Goal: Task Accomplishment & Management: Complete application form

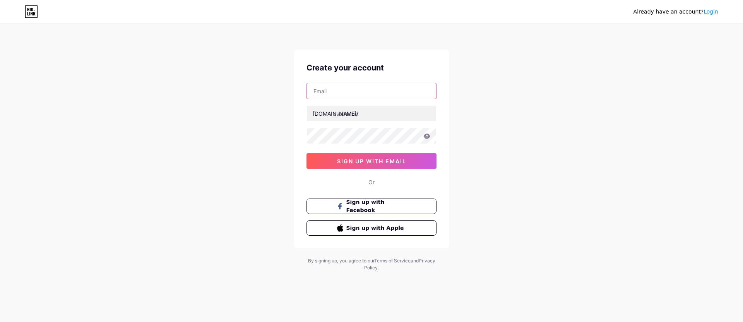
click at [343, 95] on input "text" at bounding box center [371, 90] width 129 height 15
type input "[EMAIL_ADDRESS][PERSON_NAME][DOMAIN_NAME]"
click at [379, 115] on input "text" at bounding box center [371, 113] width 129 height 15
type input "mattbaker451"
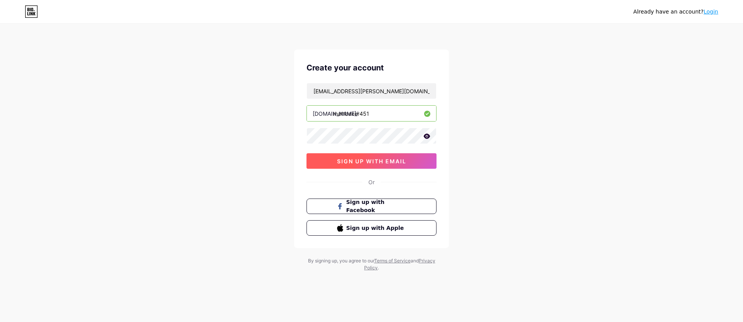
click at [410, 163] on button "sign up with email" at bounding box center [372, 160] width 130 height 15
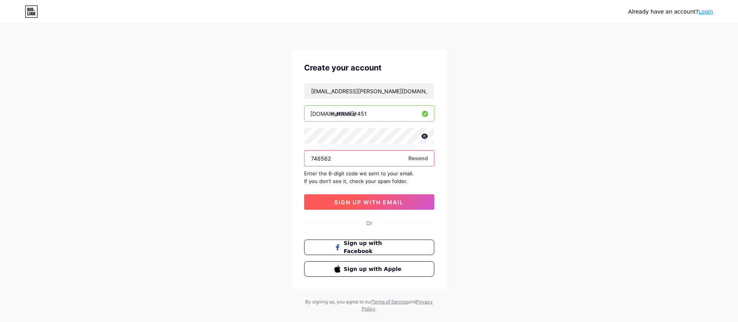
type input "748562"
click at [366, 204] on span "sign up with email" at bounding box center [368, 202] width 69 height 7
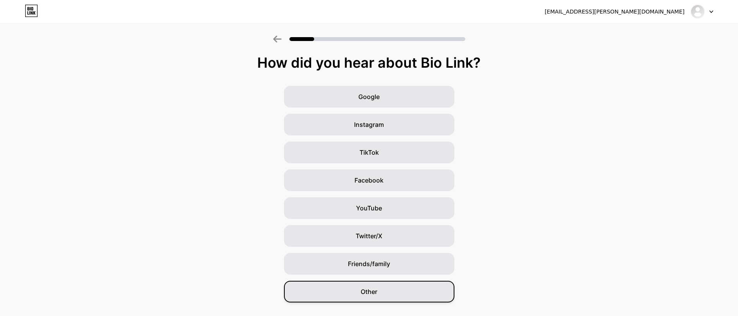
click at [407, 293] on div "Other" at bounding box center [369, 292] width 170 height 22
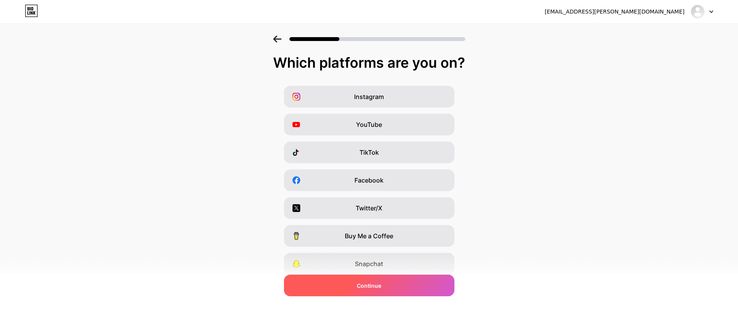
click at [429, 281] on div "Continue" at bounding box center [369, 286] width 170 height 22
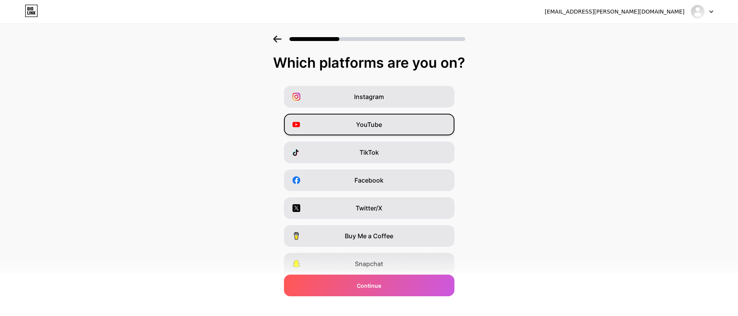
click at [376, 129] on div "YouTube" at bounding box center [369, 125] width 170 height 22
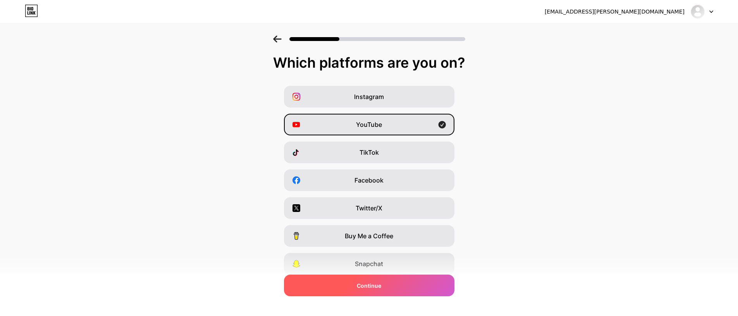
click at [416, 285] on div "Continue" at bounding box center [369, 286] width 170 height 22
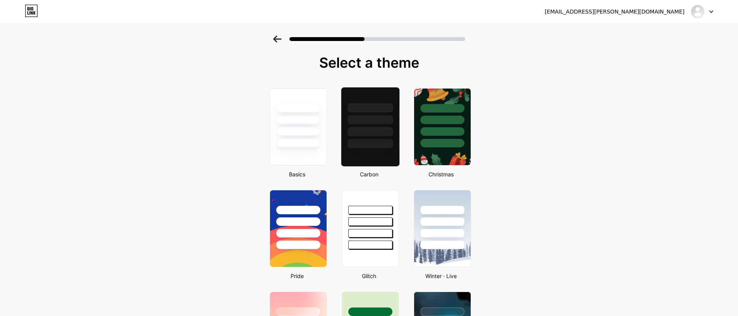
click at [378, 137] on div at bounding box center [370, 118] width 58 height 61
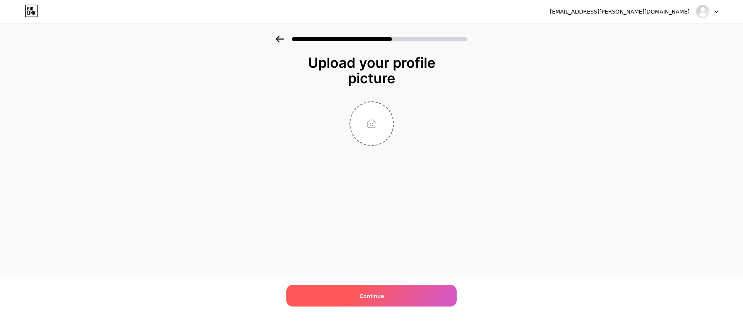
click at [372, 300] on div "Continue" at bounding box center [372, 296] width 170 height 22
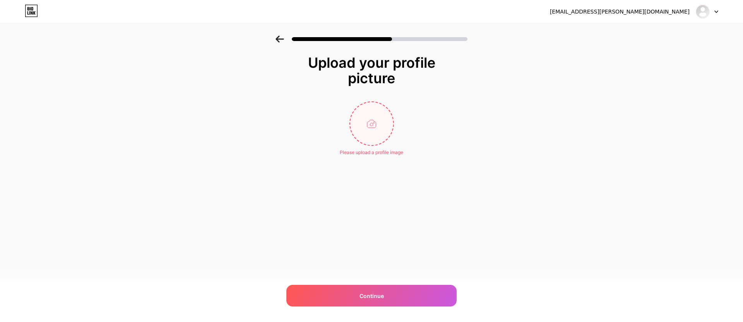
click at [374, 135] on input "file" at bounding box center [371, 123] width 43 height 43
type input "C:\fakepath\Screen Shot [DATE] 9.46.07 AM.png"
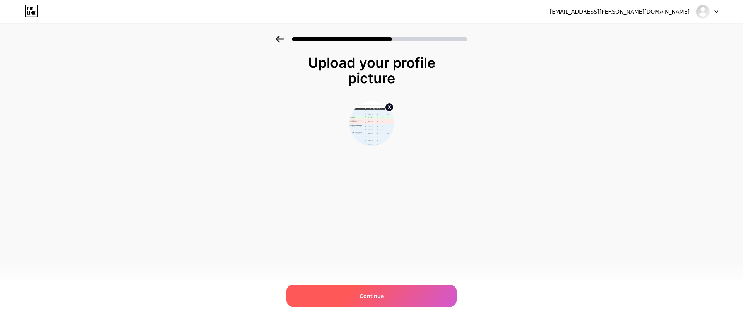
drag, startPoint x: 407, startPoint y: 294, endPoint x: 406, endPoint y: 289, distance: 5.1
click at [407, 294] on div "Continue" at bounding box center [372, 296] width 170 height 22
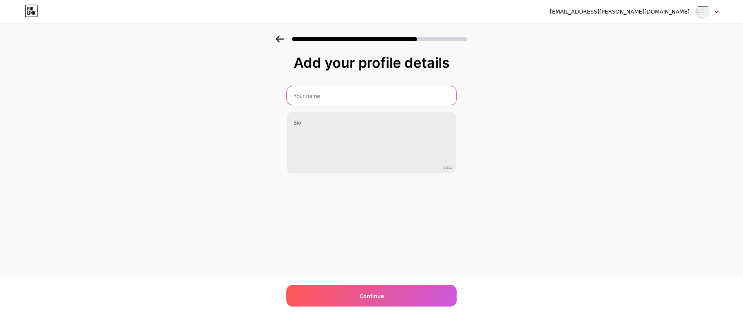
click at [338, 99] on input "text" at bounding box center [372, 95] width 170 height 19
type input "[PERSON_NAME]"
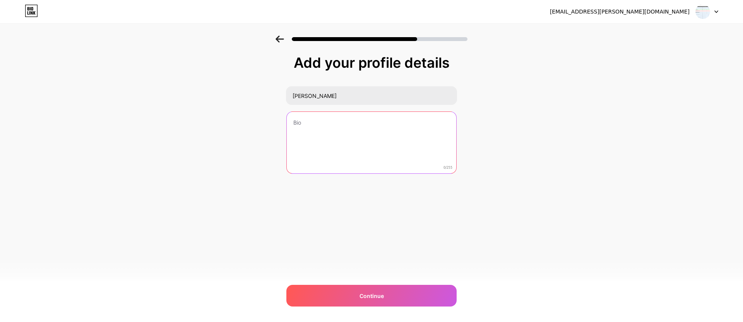
click at [316, 125] on textarea at bounding box center [372, 143] width 170 height 62
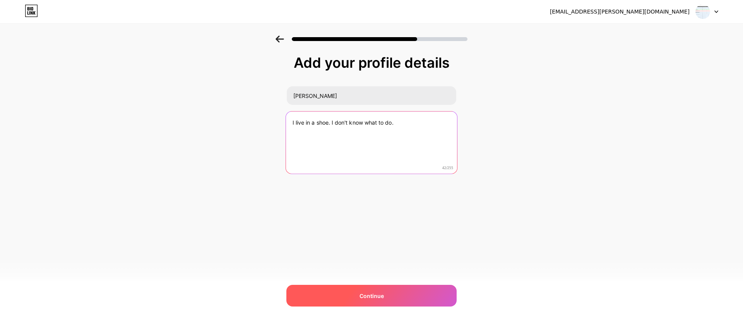
type textarea "I live in a shoe. I don't know what to do."
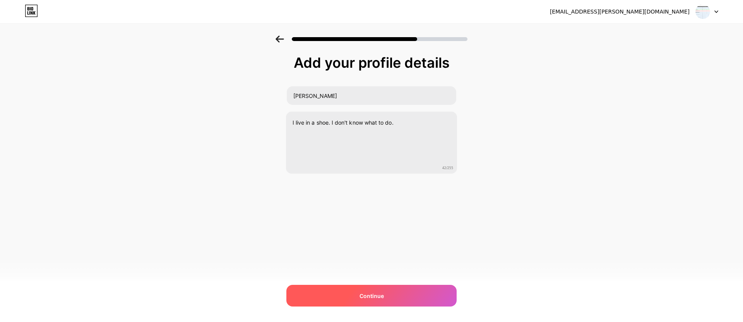
click at [377, 299] on span "Continue" at bounding box center [372, 296] width 24 height 8
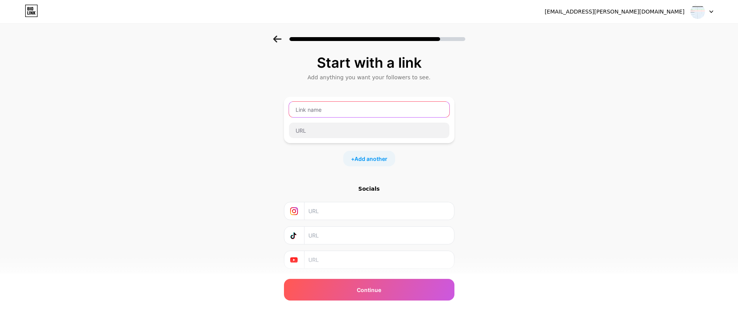
click at [380, 110] on input "text" at bounding box center [369, 109] width 160 height 15
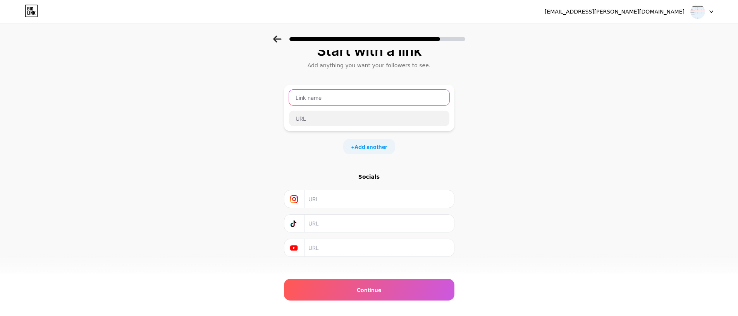
scroll to position [22, 0]
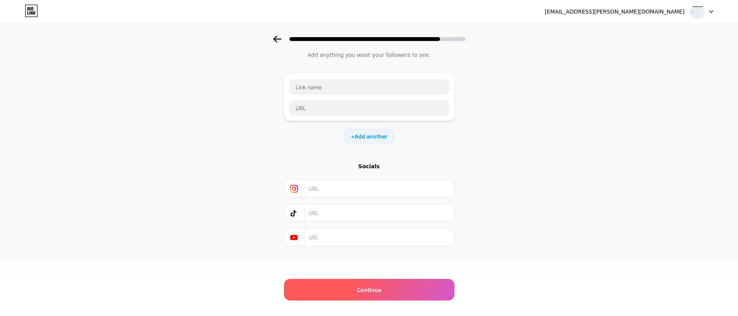
click at [421, 292] on div "Continue" at bounding box center [369, 290] width 170 height 22
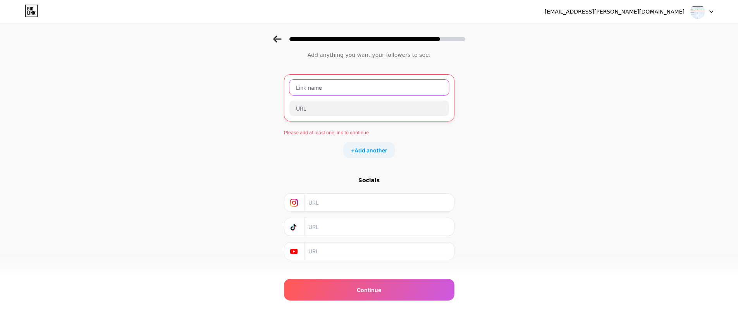
click at [338, 90] on input "text" at bounding box center [369, 87] width 160 height 15
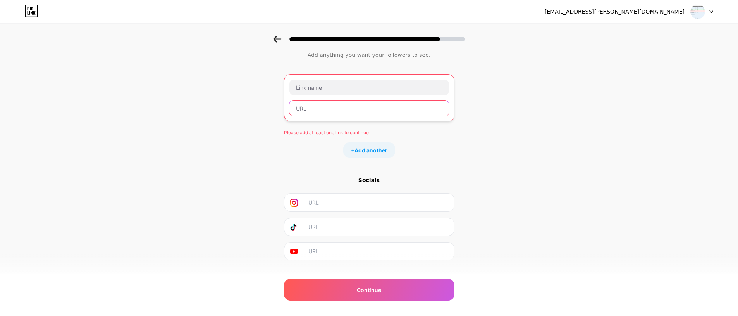
click at [312, 111] on input "text" at bounding box center [369, 108] width 160 height 15
paste input "[URL][DOMAIN_NAME]"
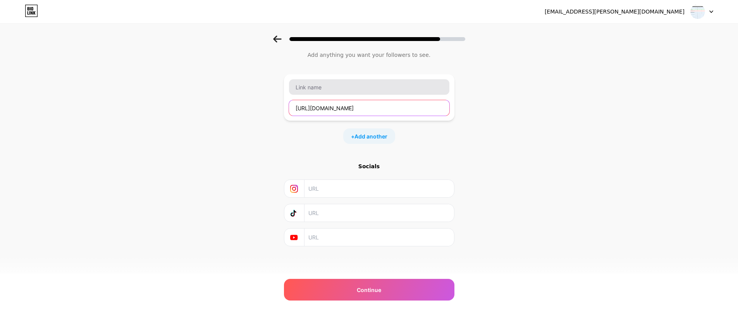
type input "[URL][DOMAIN_NAME]"
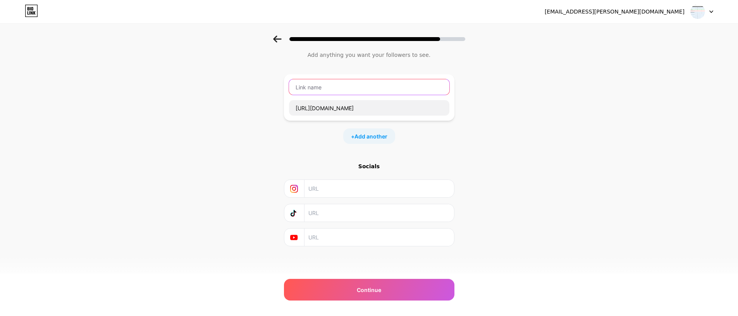
click at [315, 90] on input "text" at bounding box center [369, 86] width 160 height 15
type input "Instagram Profile"
click at [537, 162] on div "Start with a link Add anything you want your followers to see. Instagram Profil…" at bounding box center [369, 149] width 738 height 272
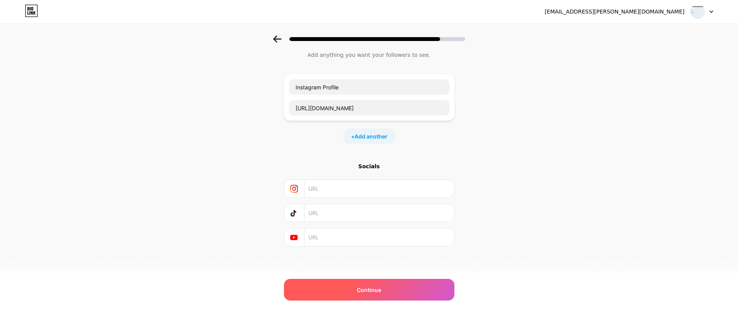
click at [381, 290] on span "Continue" at bounding box center [369, 290] width 24 height 8
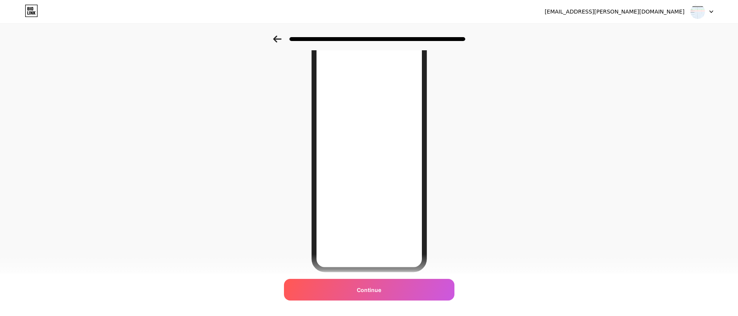
scroll to position [73, 0]
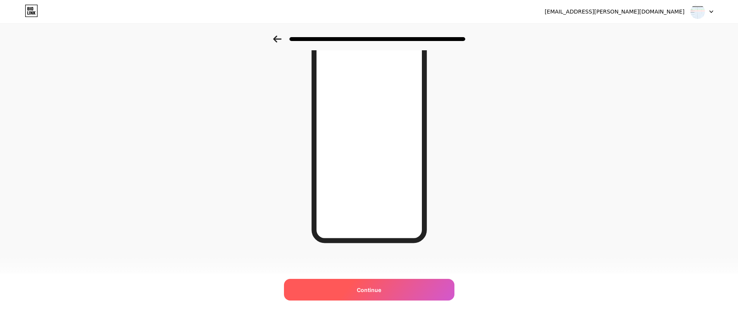
click at [381, 286] on span "Continue" at bounding box center [369, 290] width 24 height 8
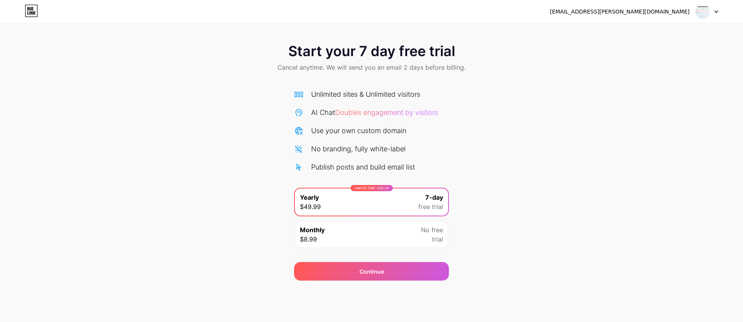
click at [378, 173] on div "Unlimited sites & Unlimited visitors AI Chat Doubles engagement by visitors Use…" at bounding box center [371, 171] width 155 height 164
click at [392, 121] on div "Unlimited sites & Unlimited visitors AI Chat Doubles engagement by visitors Use…" at bounding box center [371, 130] width 155 height 83
